Goal: Transaction & Acquisition: Purchase product/service

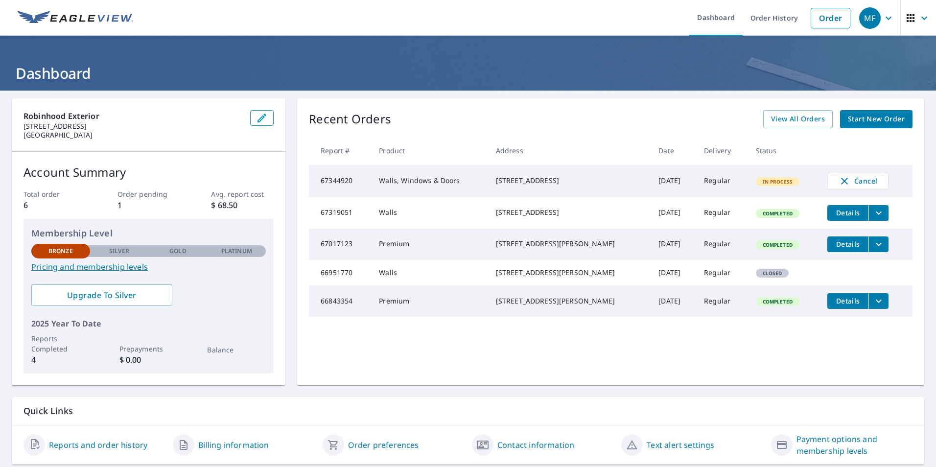
drag, startPoint x: 487, startPoint y: 177, endPoint x: 594, endPoint y: 188, distance: 107.3
click at [594, 188] on td "[STREET_ADDRESS]" at bounding box center [569, 181] width 163 height 32
copy div "[STREET_ADDRESS]"
click at [834, 14] on link "Order" at bounding box center [830, 18] width 40 height 21
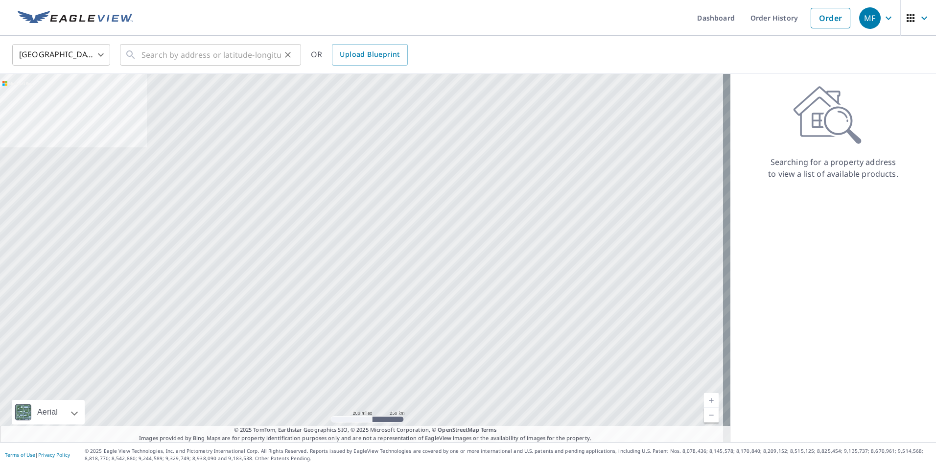
click at [284, 60] on button "Clear" at bounding box center [288, 55] width 14 height 14
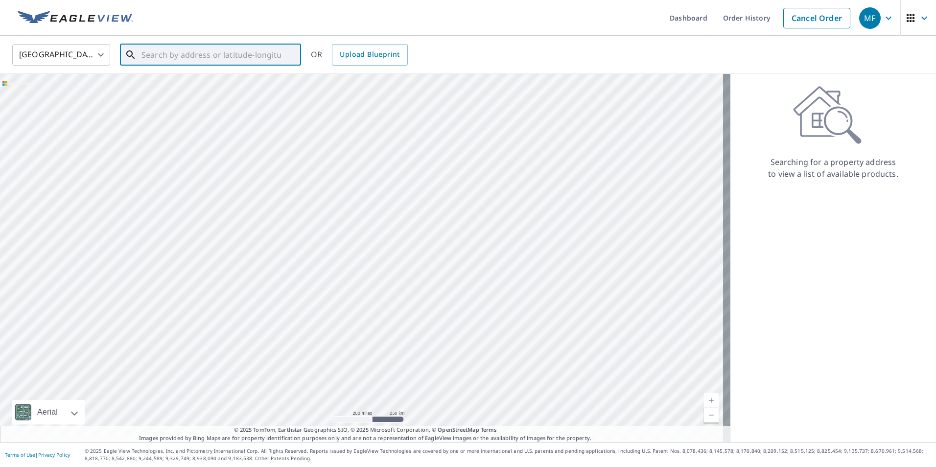
click at [231, 54] on input "text" at bounding box center [210, 54] width 139 height 27
paste input "[STREET_ADDRESS]"
click at [232, 82] on span "4 Osprey Ln" at bounding box center [216, 83] width 154 height 12
type input "[STREET_ADDRESS]"
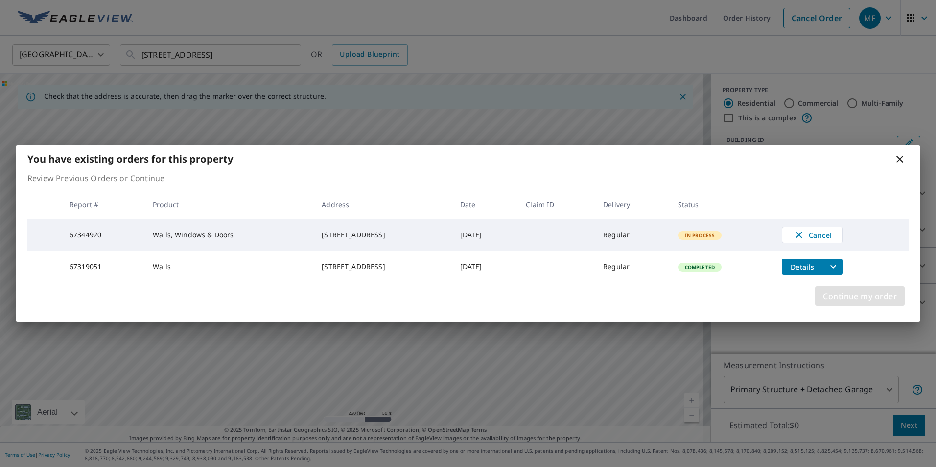
click at [860, 299] on span "Continue my order" at bounding box center [860, 296] width 74 height 14
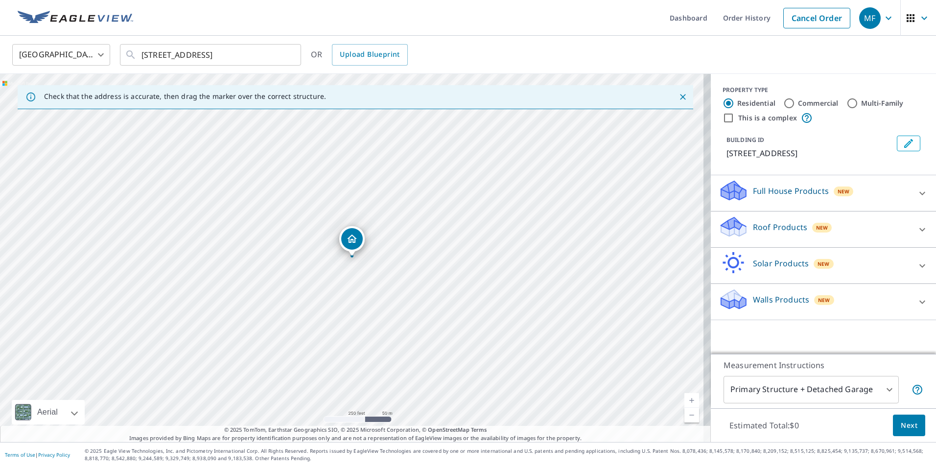
click at [874, 186] on div "Full House Products New" at bounding box center [814, 193] width 192 height 28
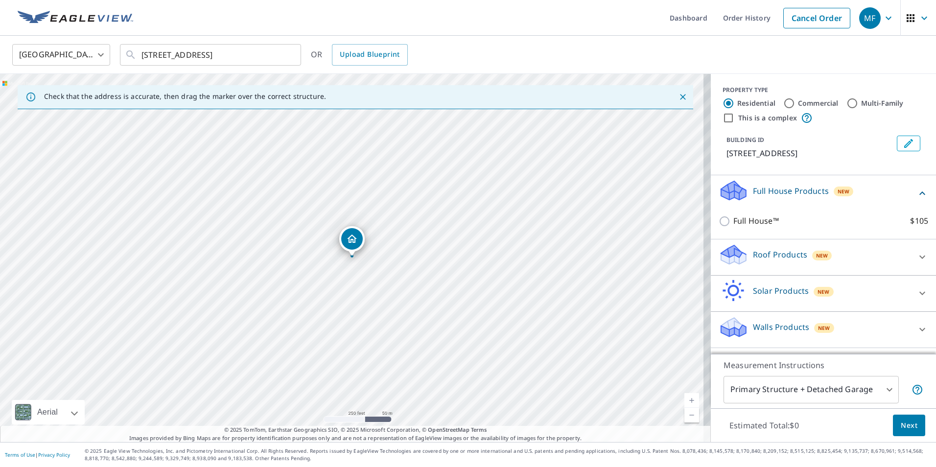
click at [879, 324] on div "Walls Products New" at bounding box center [814, 330] width 192 height 28
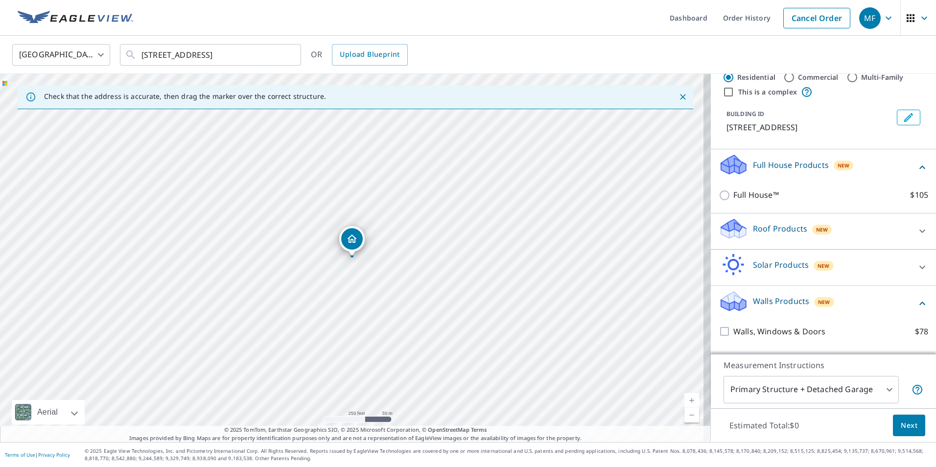
scroll to position [49, 0]
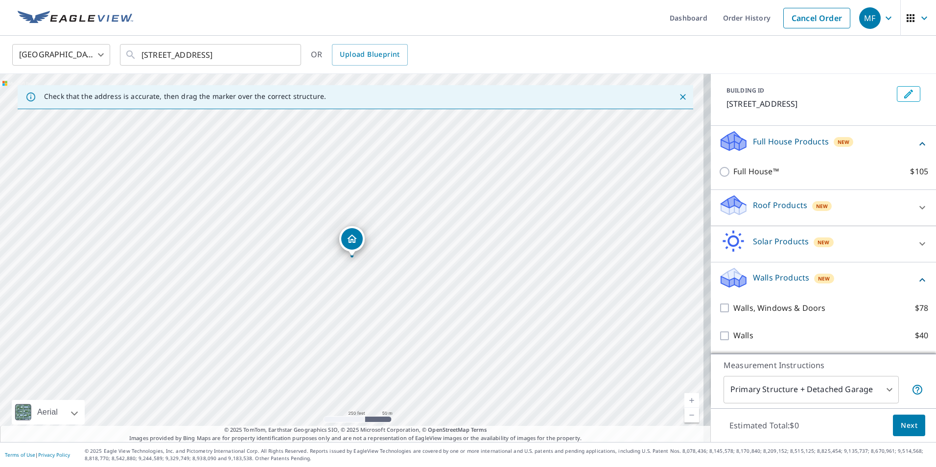
click at [863, 251] on div "Solar Products New" at bounding box center [814, 244] width 192 height 28
click at [866, 198] on div "Roof Products New" at bounding box center [814, 208] width 192 height 28
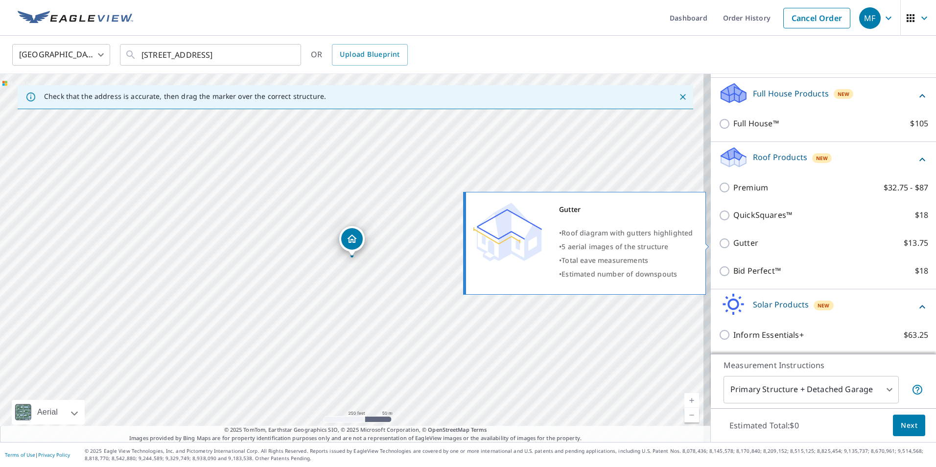
scroll to position [272, 0]
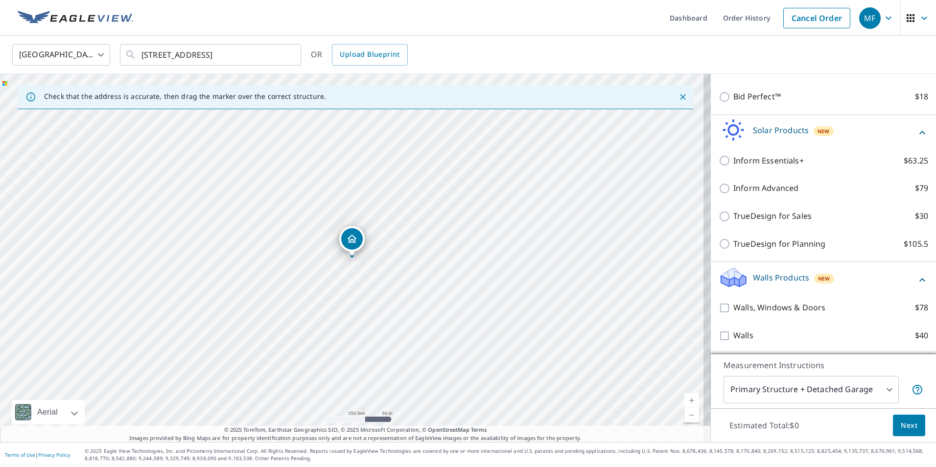
click at [901, 283] on div "Walls Products New" at bounding box center [817, 280] width 198 height 28
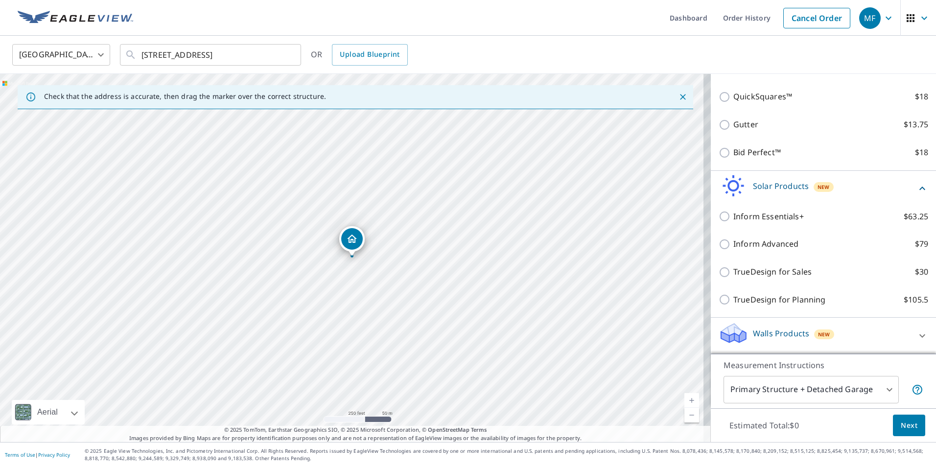
scroll to position [216, 0]
